Goal: Task Accomplishment & Management: Complete application form

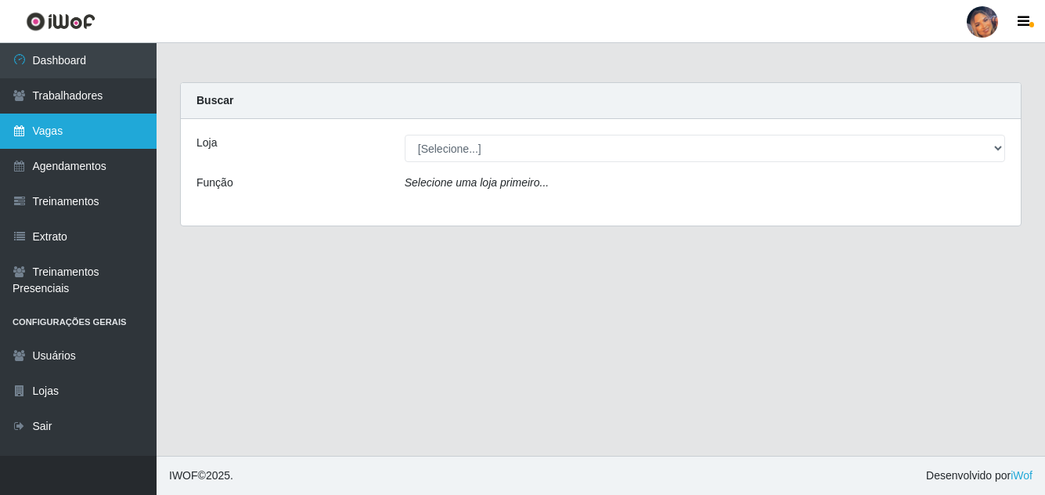
click at [42, 132] on link "Vagas" at bounding box center [78, 131] width 157 height 35
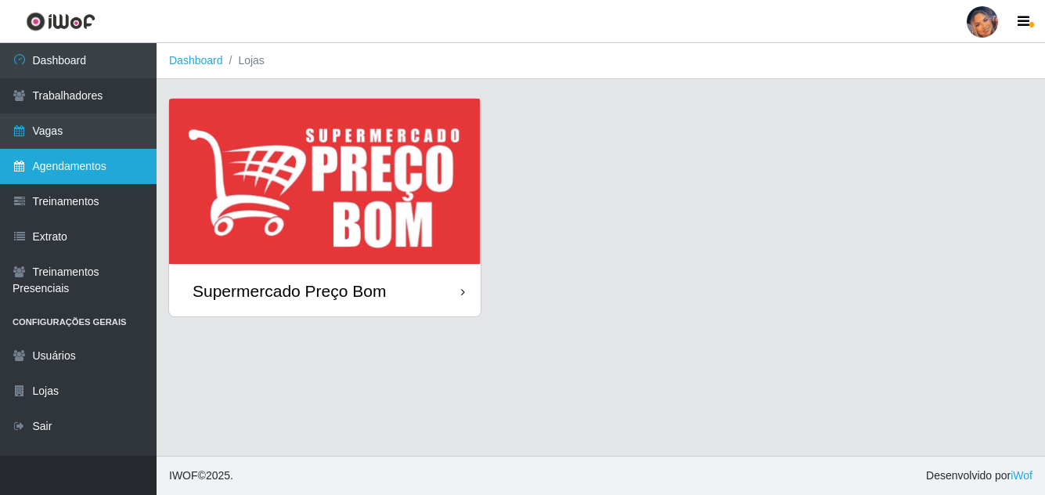
click at [62, 159] on link "Agendamentos" at bounding box center [78, 166] width 157 height 35
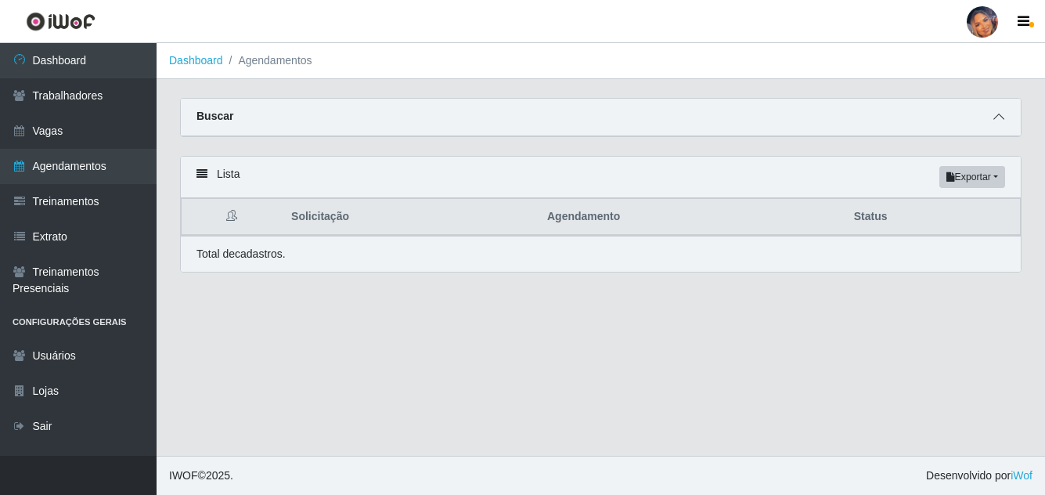
click at [995, 121] on icon at bounding box center [998, 116] width 11 height 11
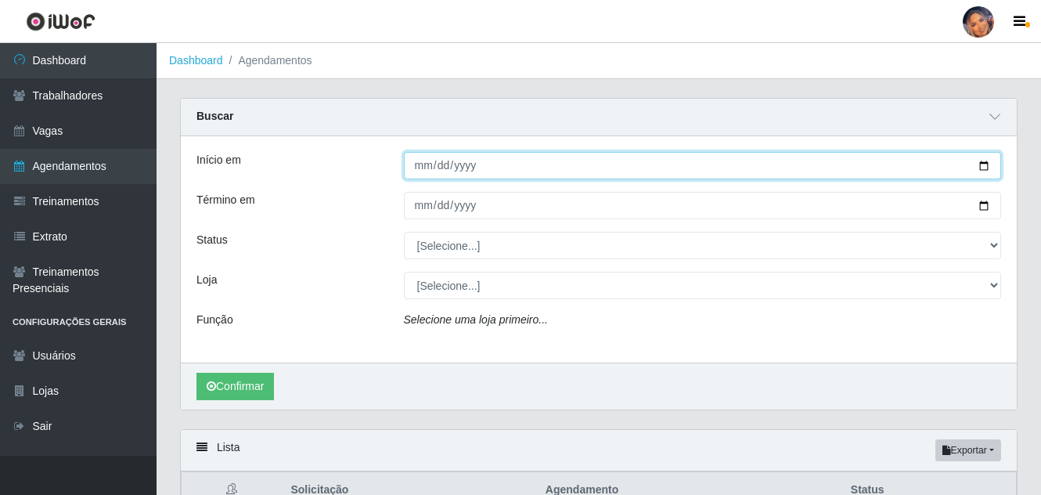
click at [978, 166] on input "Início em" at bounding box center [703, 165] width 598 height 27
type input "2025-09-12"
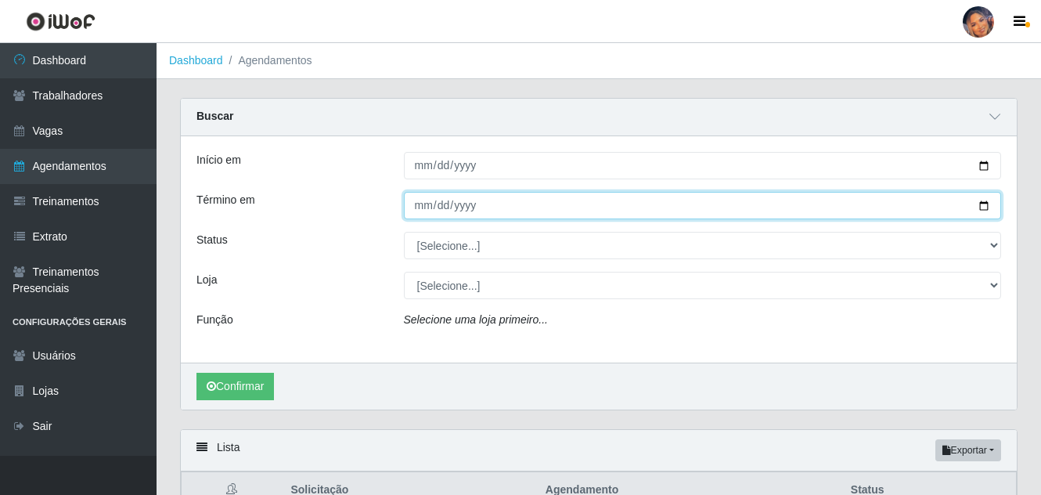
drag, startPoint x: 987, startPoint y: 208, endPoint x: 976, endPoint y: 204, distance: 11.6
click at [982, 207] on input "Término em" at bounding box center [703, 205] width 598 height 27
type input "2025-09-12"
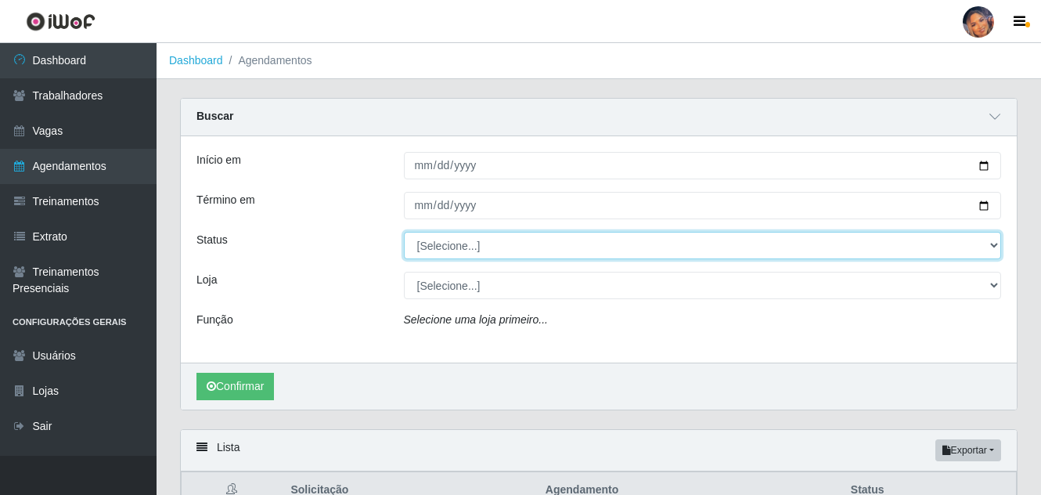
click at [474, 253] on select "[Selecione...] AGENDADO AGUARDANDO LIBERAR EM ANDAMENTO EM REVISÃO FINALIZADO C…" at bounding box center [703, 245] width 598 height 27
select select "AGENDADO"
click at [404, 232] on select "[Selecione...] AGENDADO AGUARDANDO LIBERAR EM ANDAMENTO EM REVISÃO FINALIZADO C…" at bounding box center [703, 245] width 598 height 27
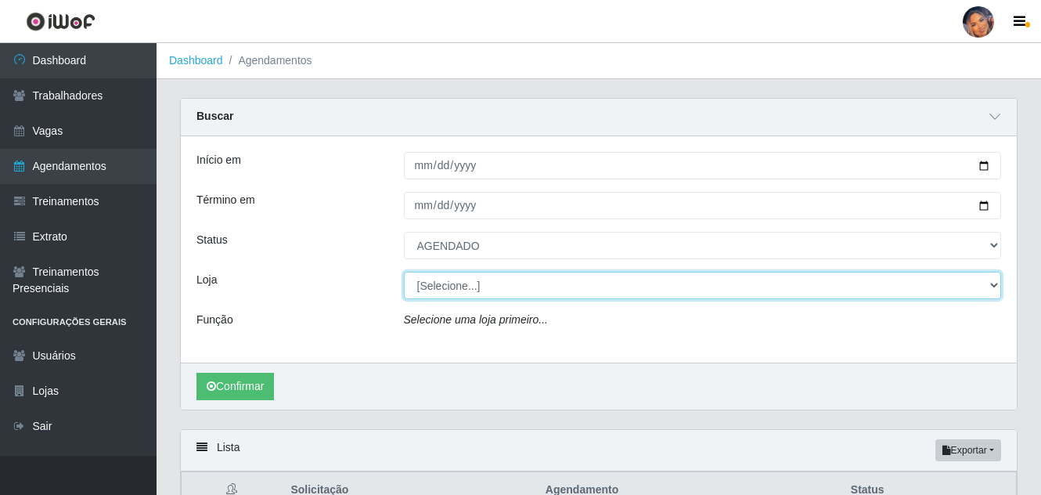
click at [476, 294] on select "[Selecione...] Supermercado Preço Bom" at bounding box center [703, 285] width 598 height 27
select select "169"
click at [404, 272] on select "[Selecione...] Supermercado Preço Bom" at bounding box center [703, 285] width 598 height 27
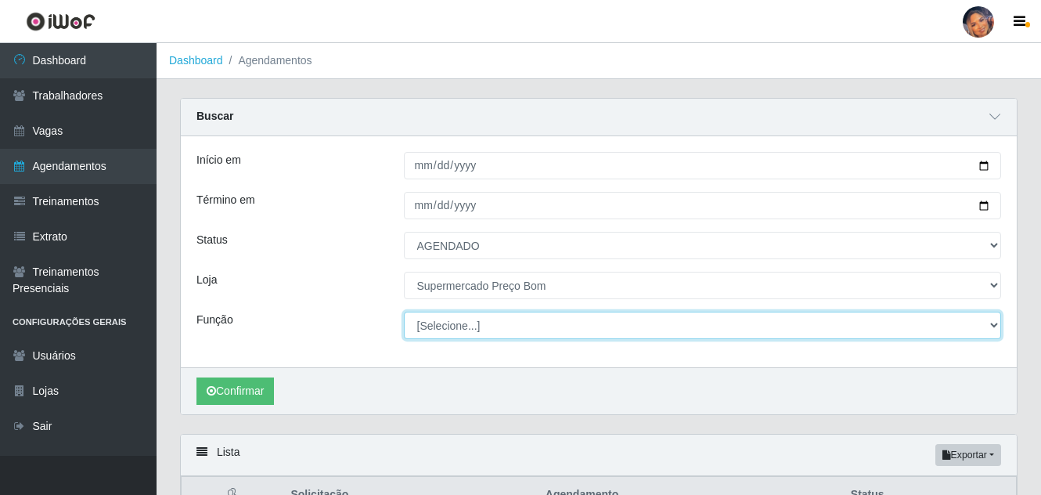
click at [474, 336] on select "[Selecione...] ASG ASG + ASG ++ Balconista Balconista + Balconista ++ Embalador…" at bounding box center [703, 325] width 598 height 27
select select "22"
click at [404, 312] on select "[Selecione...] ASG ASG + ASG ++ Balconista Balconista + Balconista ++ Embalador…" at bounding box center [703, 325] width 598 height 27
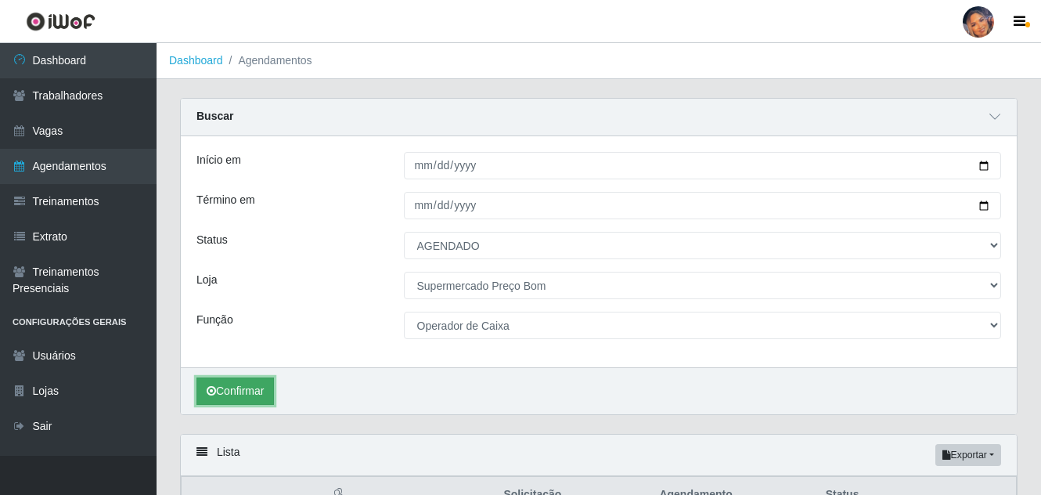
click at [246, 391] on button "Confirmar" at bounding box center [234, 390] width 77 height 27
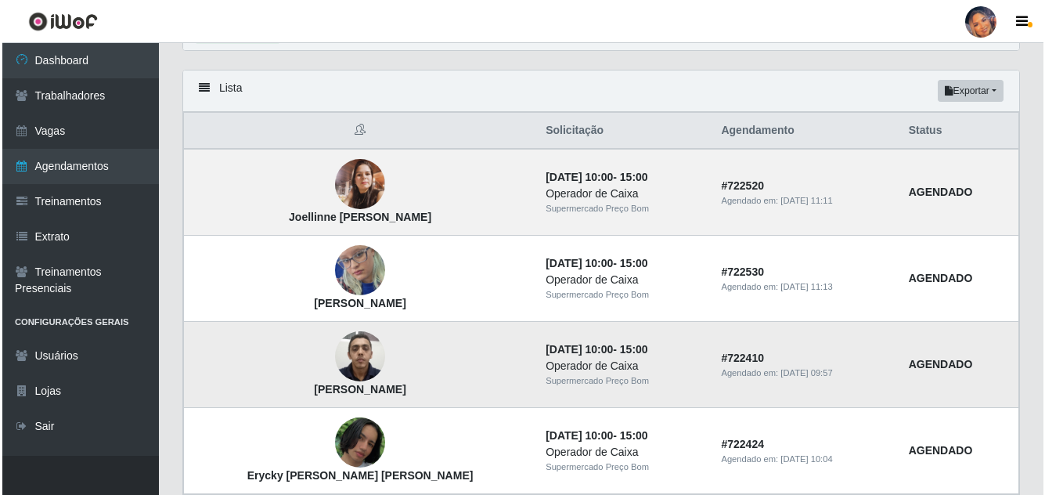
scroll to position [391, 0]
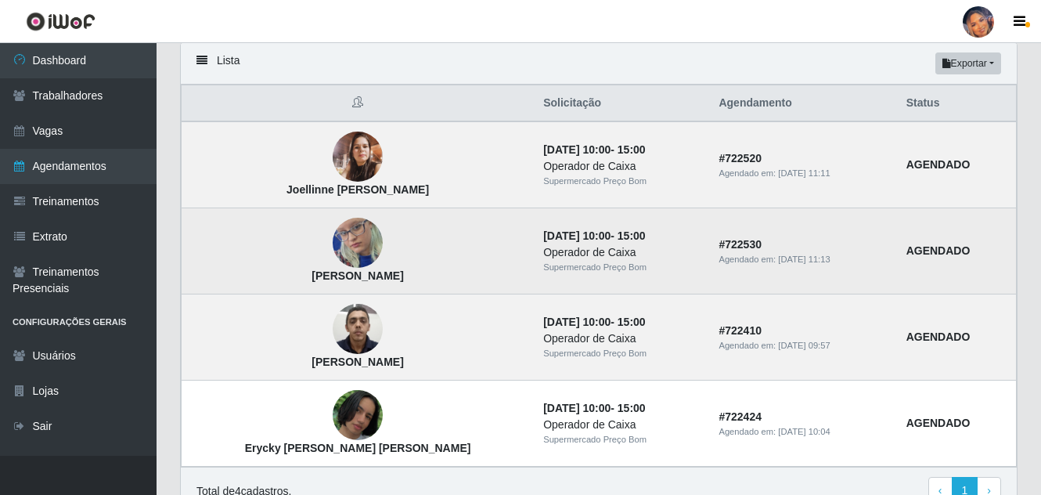
click at [339, 254] on img at bounding box center [358, 243] width 50 height 108
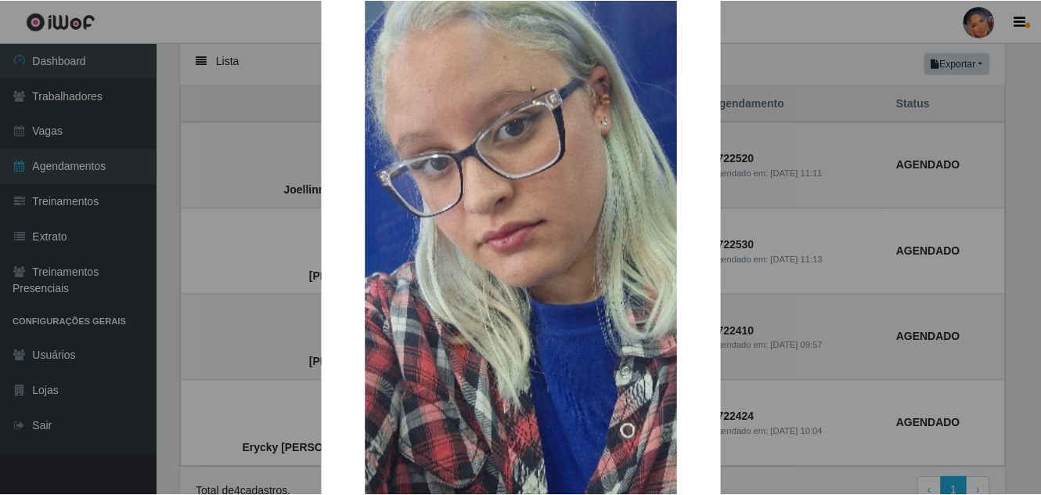
scroll to position [157, 0]
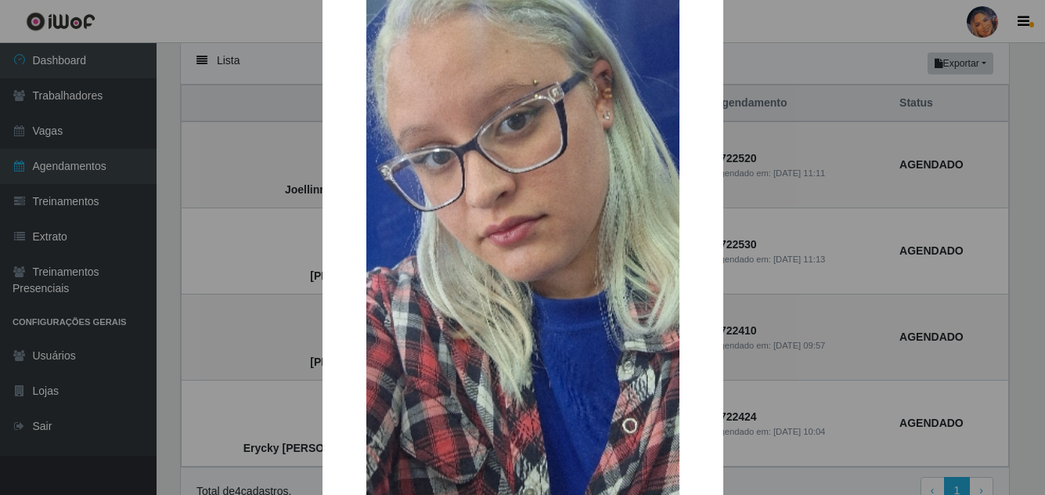
click at [222, 261] on div "× LILIAN SILVA DE SOUZA OK Cancel" at bounding box center [522, 247] width 1045 height 495
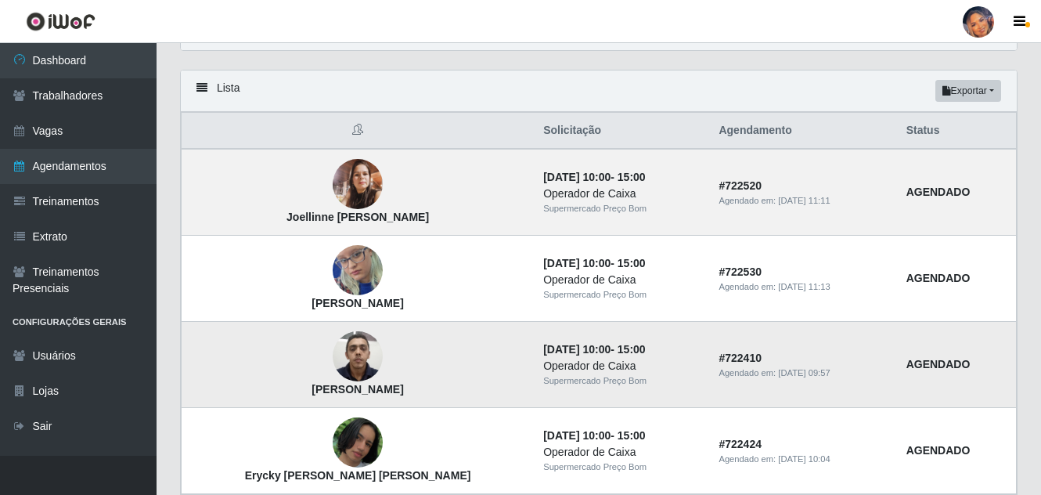
scroll to position [391, 0]
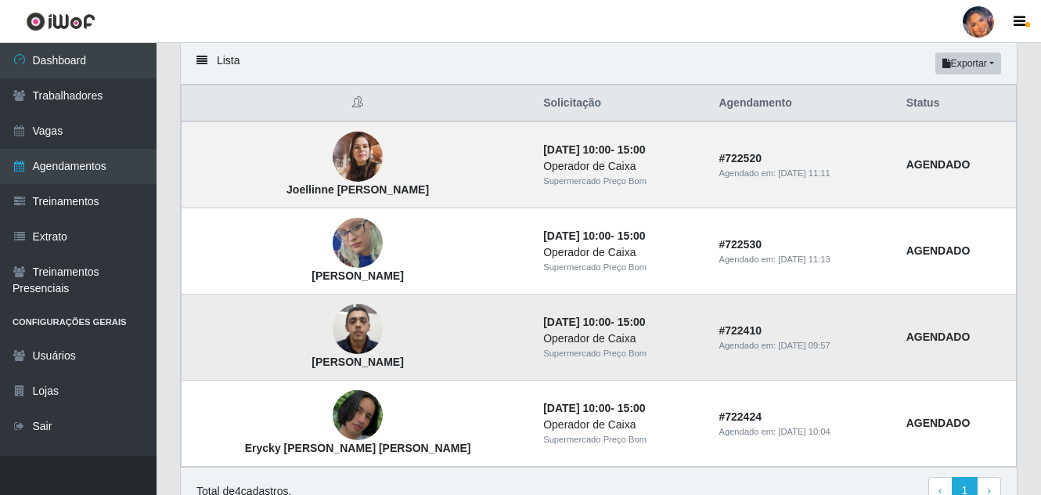
click at [333, 326] on img at bounding box center [358, 329] width 50 height 67
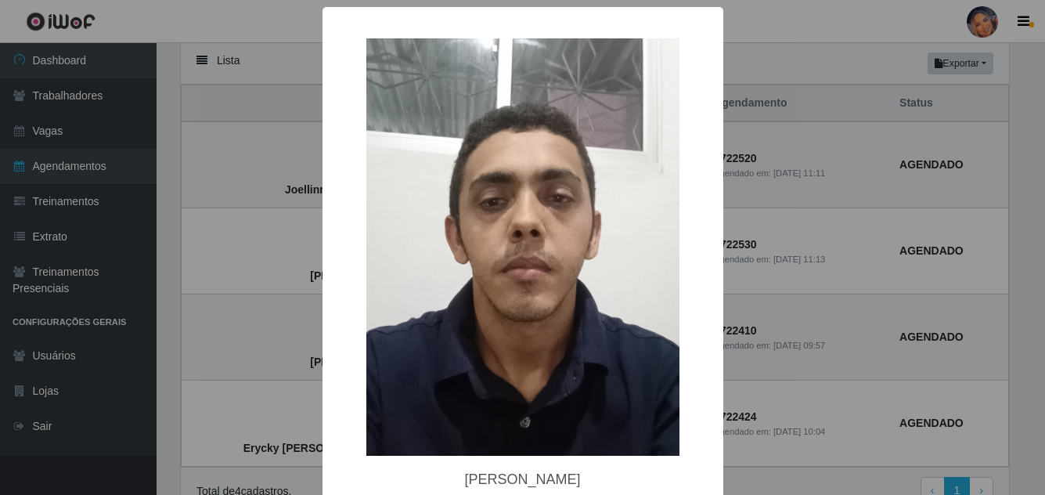
click at [220, 291] on div "× Felipe Barbosa de Oliveira OK Cancel" at bounding box center [522, 247] width 1045 height 495
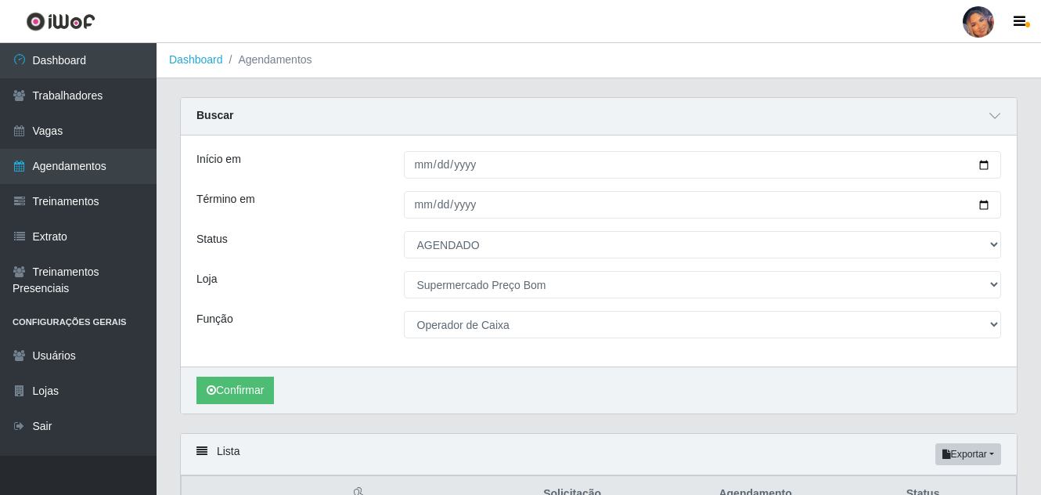
scroll to position [0, 0]
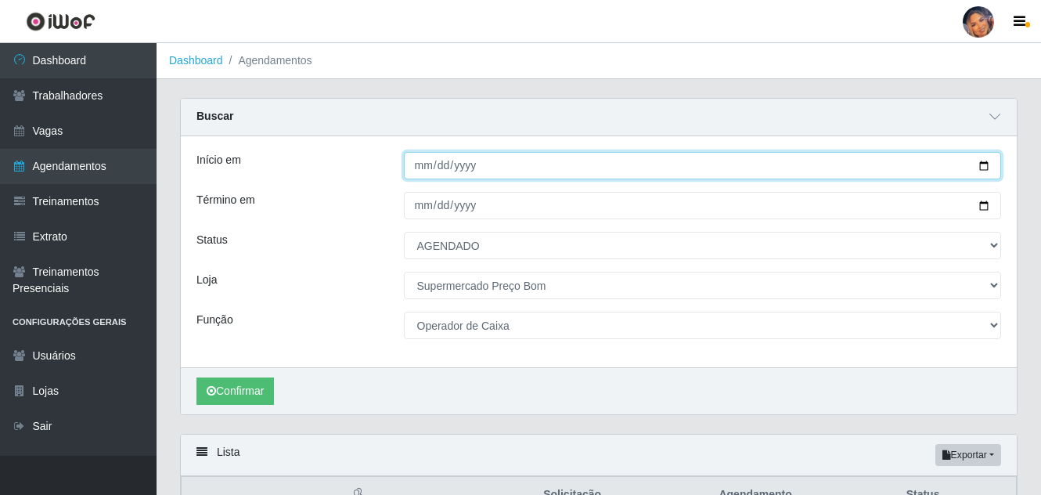
drag, startPoint x: 982, startPoint y: 168, endPoint x: 974, endPoint y: 170, distance: 8.9
click at [981, 170] on input "2025-09-12" at bounding box center [703, 165] width 598 height 27
type input "2025-09-21"
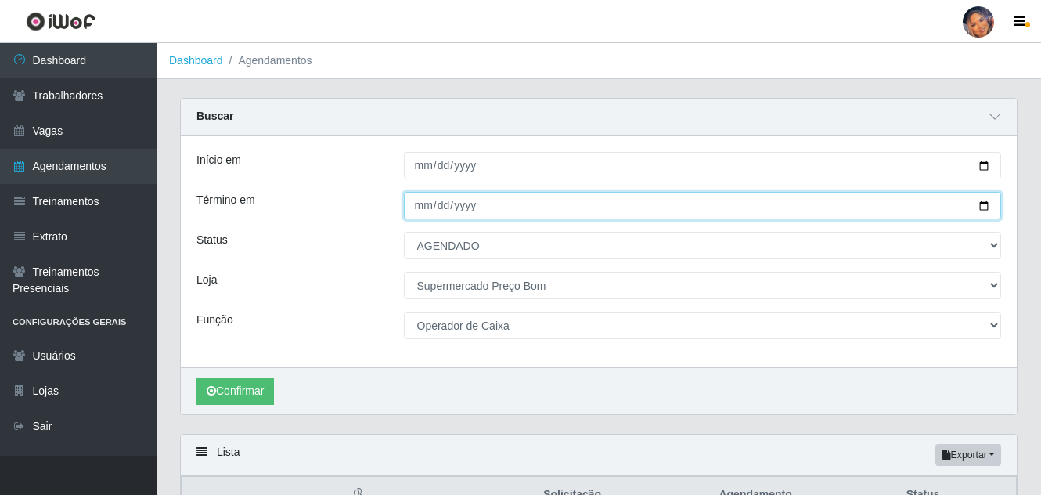
click at [985, 209] on input "2025-09-12" at bounding box center [703, 205] width 598 height 27
type input "2025-09-21"
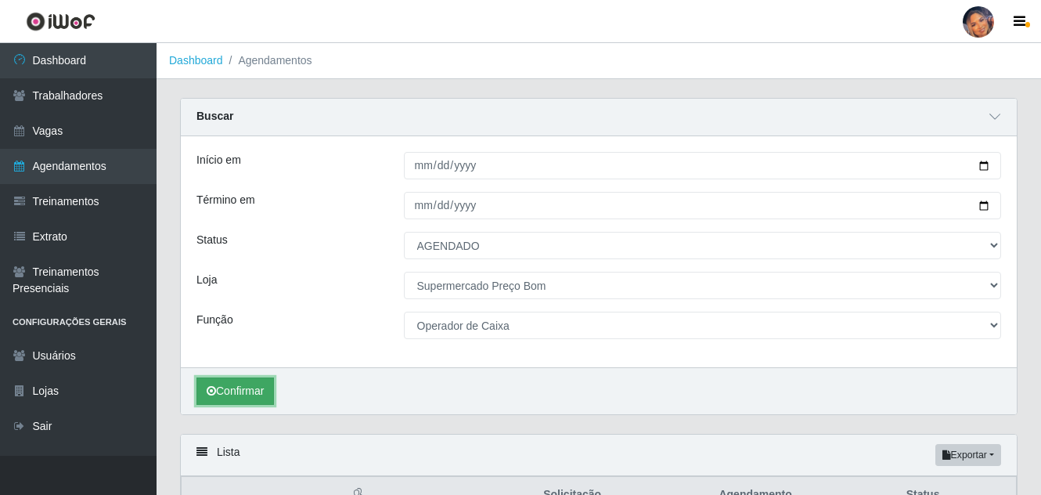
click at [220, 388] on button "Confirmar" at bounding box center [234, 390] width 77 height 27
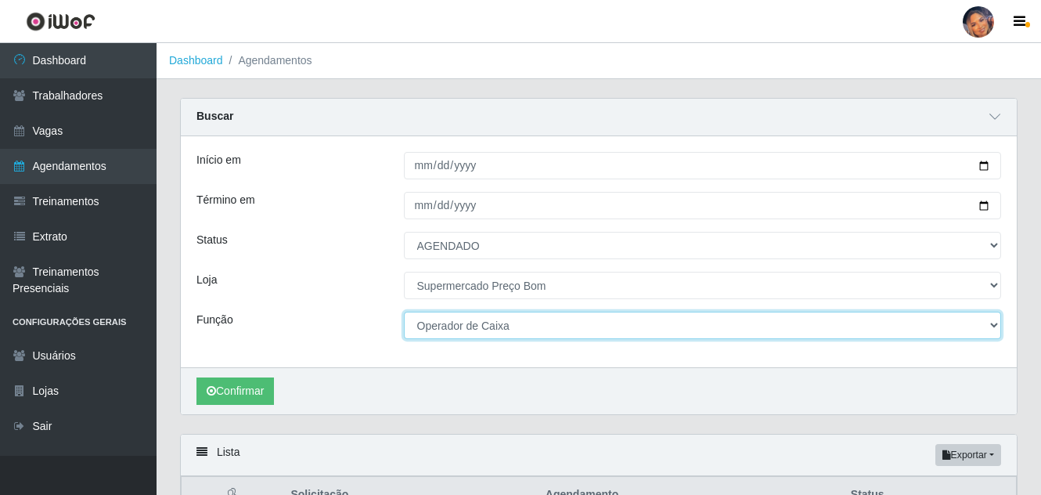
click at [534, 333] on select "[Selecione...] ASG ASG + ASG ++ Balconista Balconista + Balconista ++ Embalador…" at bounding box center [703, 325] width 598 height 27
select select "73"
click at [404, 312] on select "[Selecione...] ASG ASG + ASG ++ Balconista Balconista + Balconista ++ Embalador…" at bounding box center [703, 325] width 598 height 27
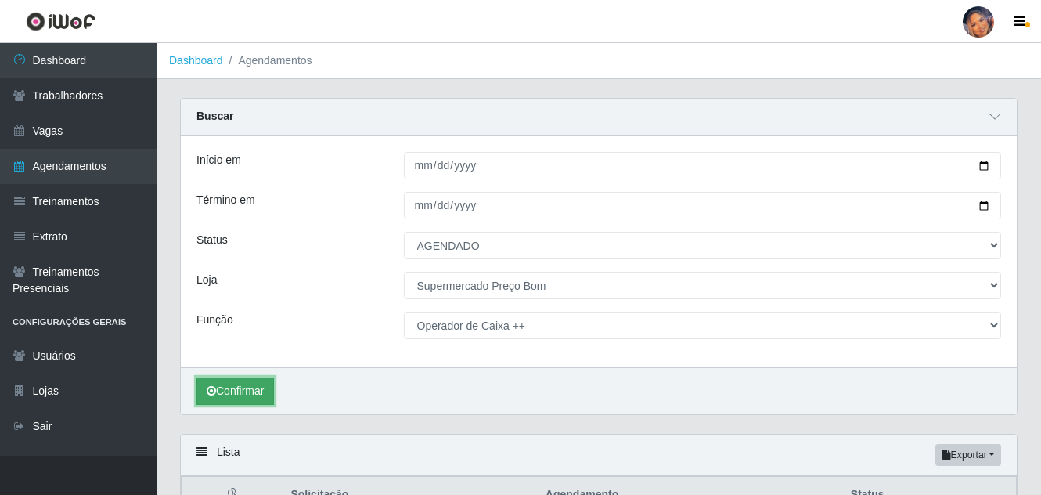
click at [247, 390] on button "Confirmar" at bounding box center [234, 390] width 77 height 27
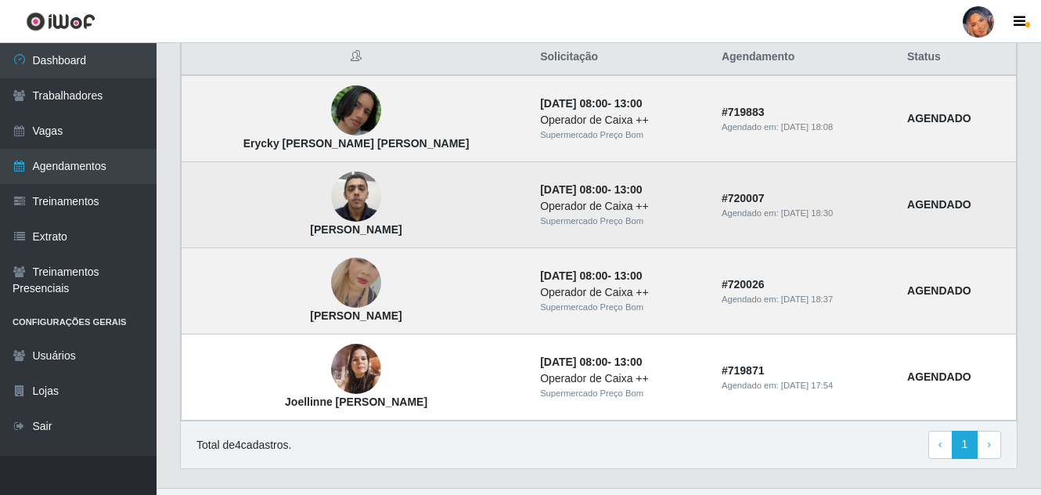
scroll to position [470, 0]
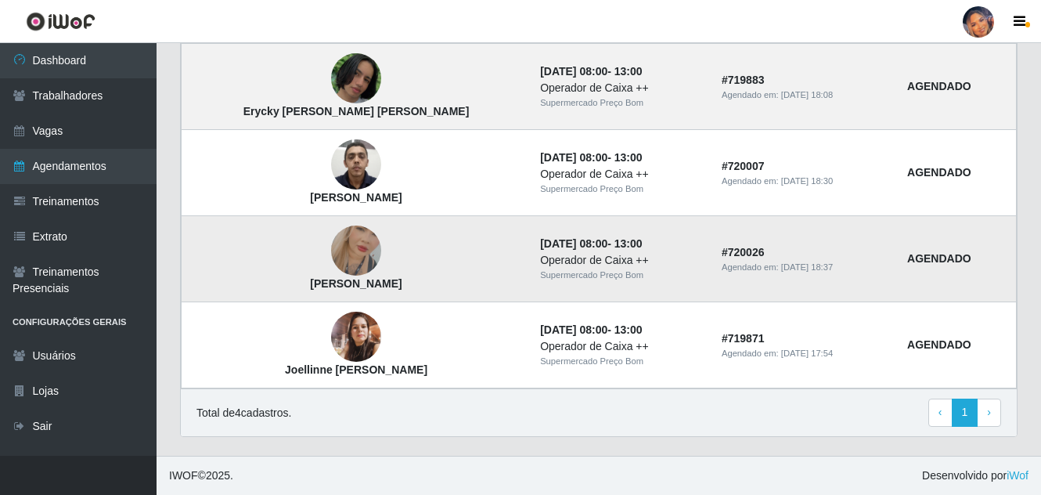
click at [331, 245] on img at bounding box center [356, 250] width 50 height 89
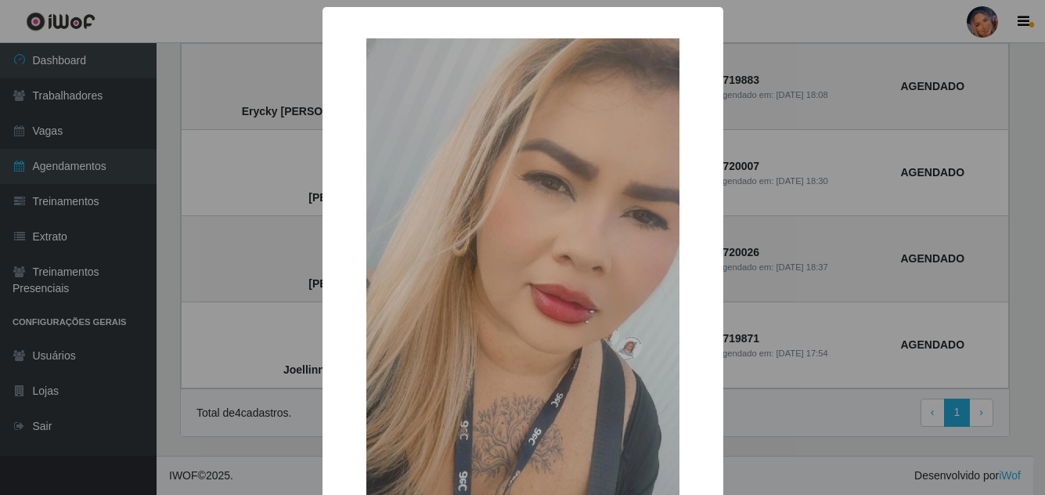
click at [201, 293] on div "× Gleicy Kelly Santos Costa OK Cancel" at bounding box center [522, 247] width 1045 height 495
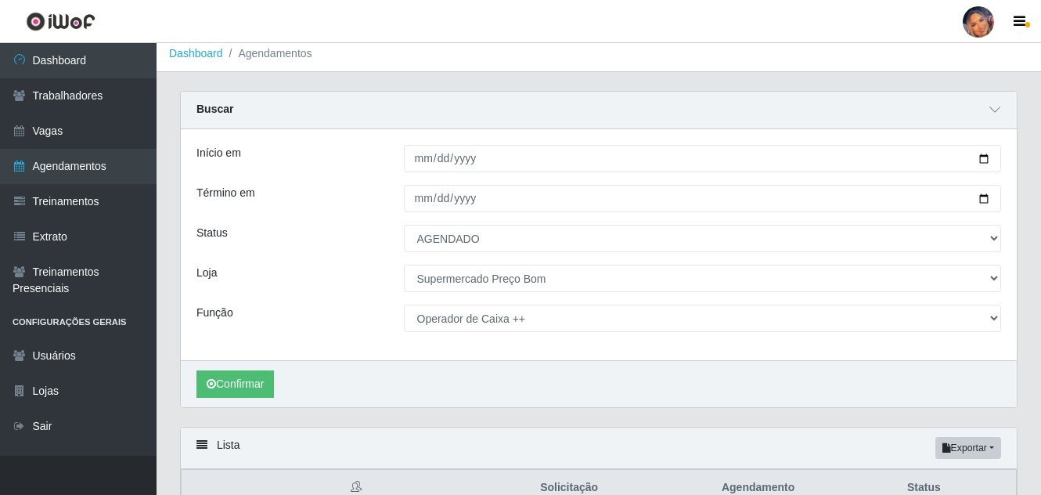
scroll to position [0, 0]
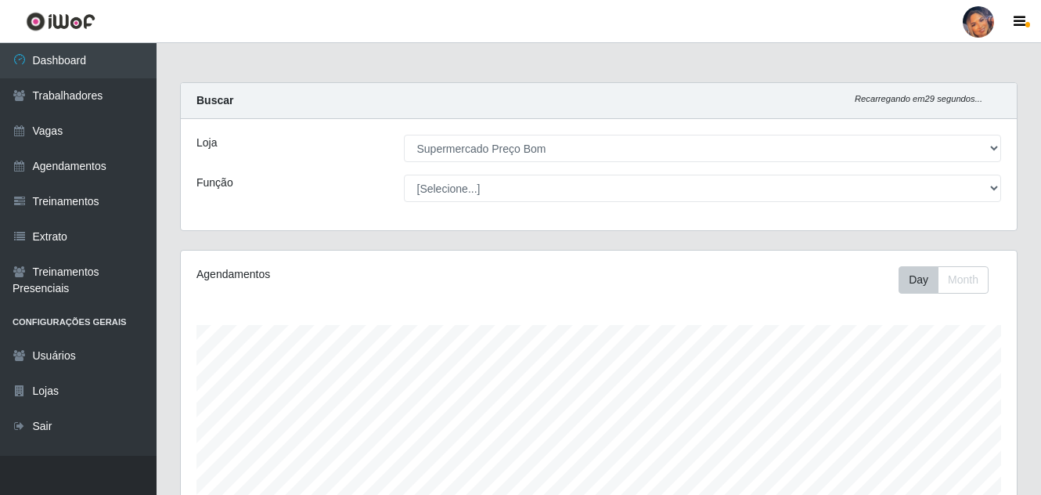
select select "169"
